Goal: Communication & Community: Answer question/provide support

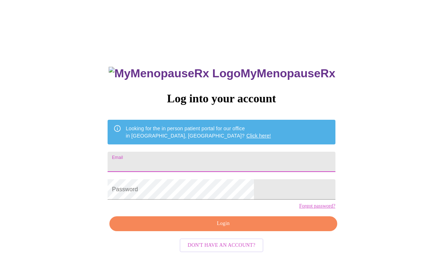
type input "[EMAIL_ADDRESS][DOMAIN_NAME]"
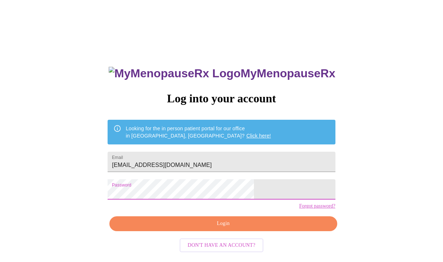
click at [170, 228] on span "Login" at bounding box center [223, 223] width 211 height 9
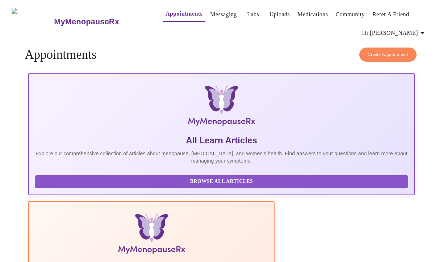
click at [411, 29] on span "Hi [PERSON_NAME]" at bounding box center [394, 33] width 64 height 10
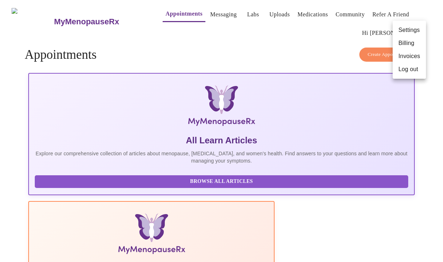
click at [209, 11] on div at bounding box center [221, 131] width 443 height 262
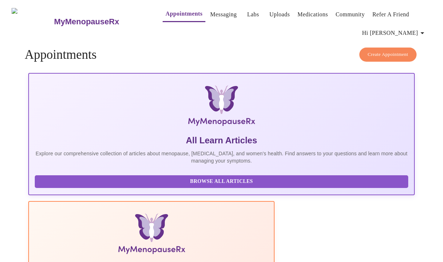
click at [210, 11] on link "Messaging" at bounding box center [223, 14] width 26 height 10
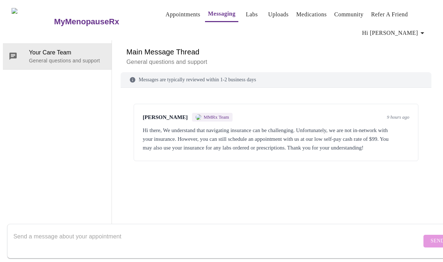
scroll to position [37, 0]
